Goal: Navigation & Orientation: Go to known website

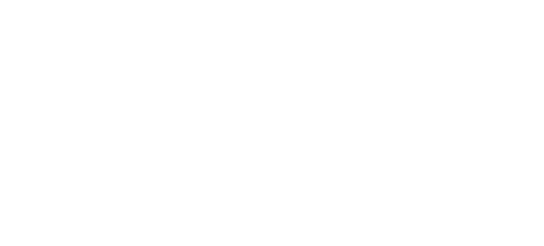
scroll to position [2412, 0]
